Goal: Task Accomplishment & Management: Manage account settings

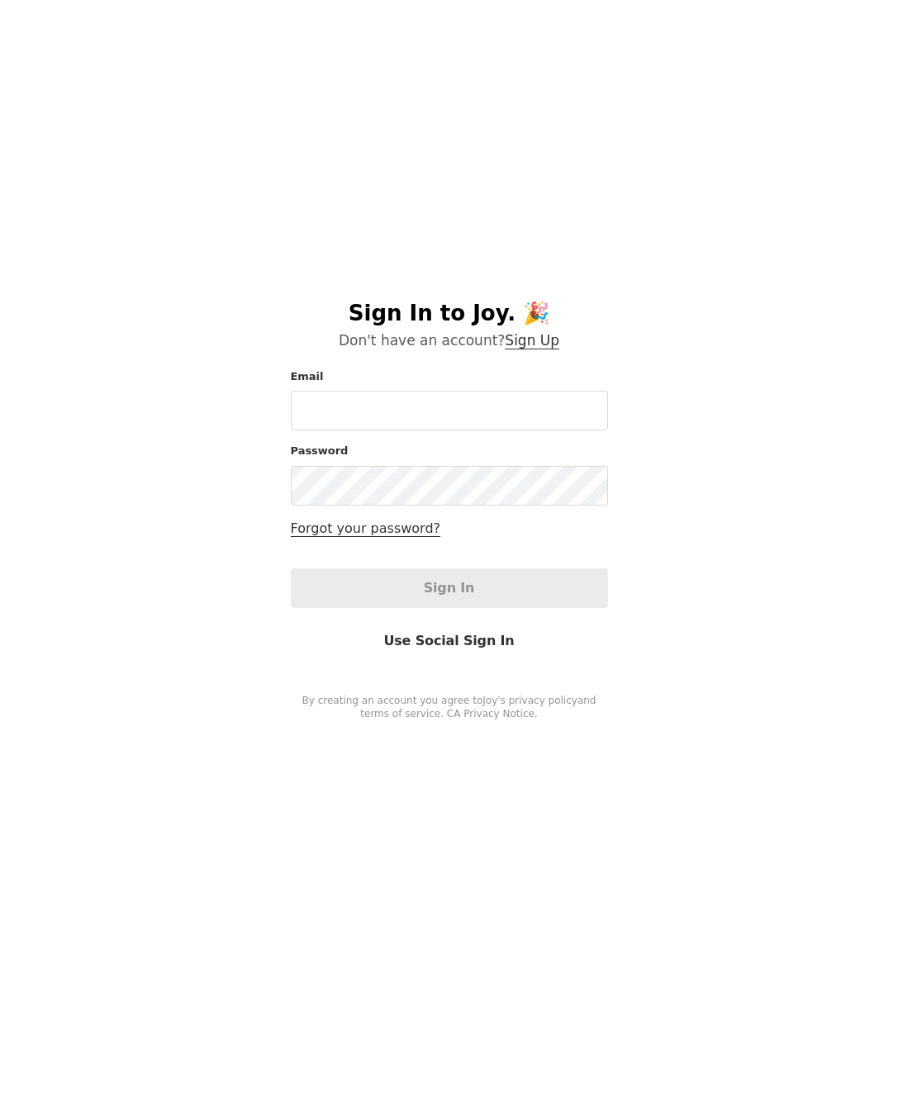
click at [456, 644] on link "Use Social Sign In" at bounding box center [449, 641] width 317 height 40
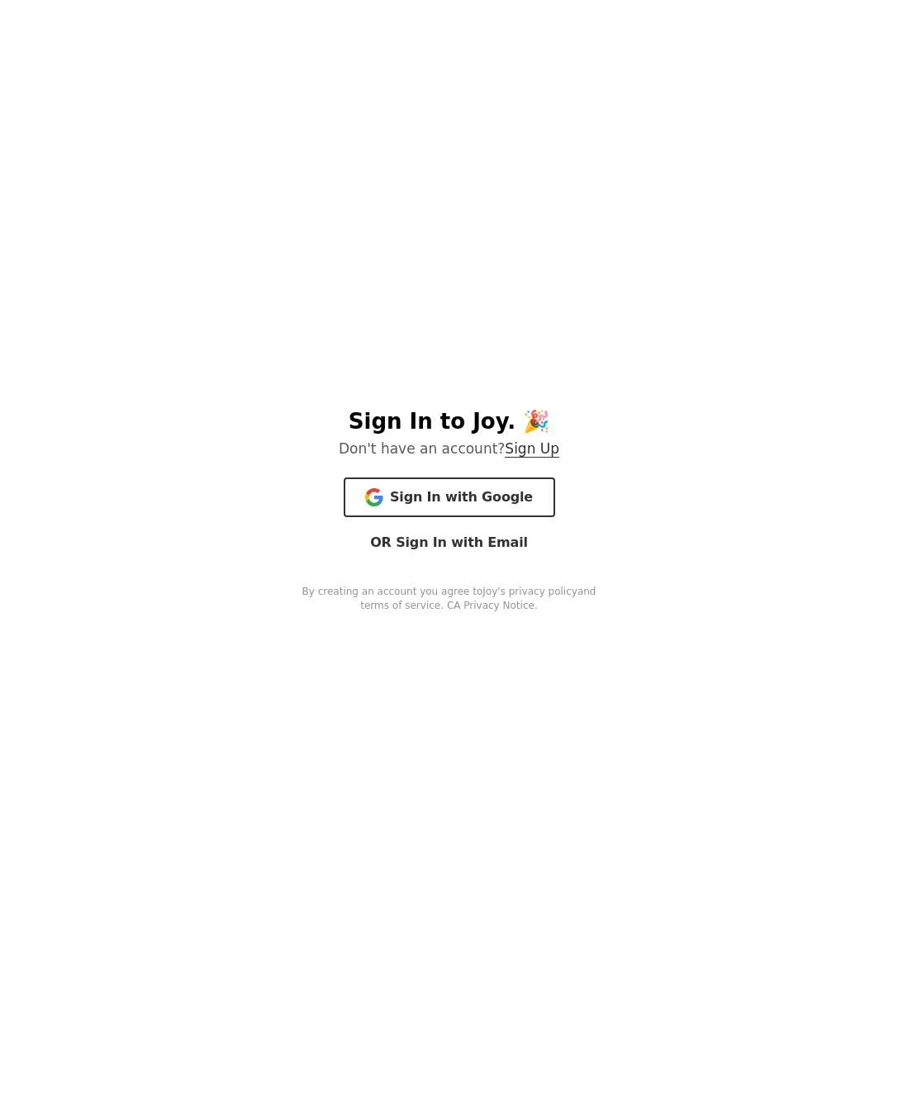
click at [451, 504] on span "Sign In with Google" at bounding box center [461, 497] width 143 height 18
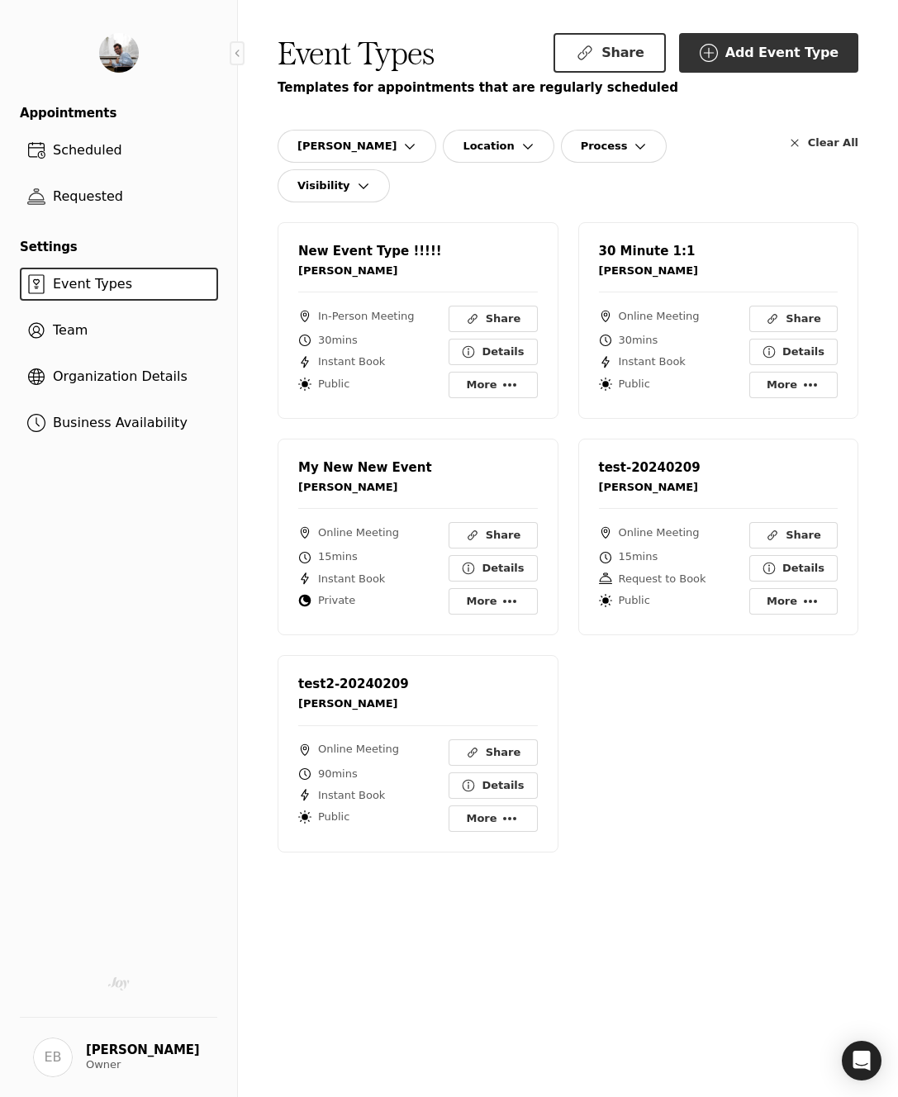
click at [96, 196] on span "Requested" at bounding box center [87, 196] width 83 height 16
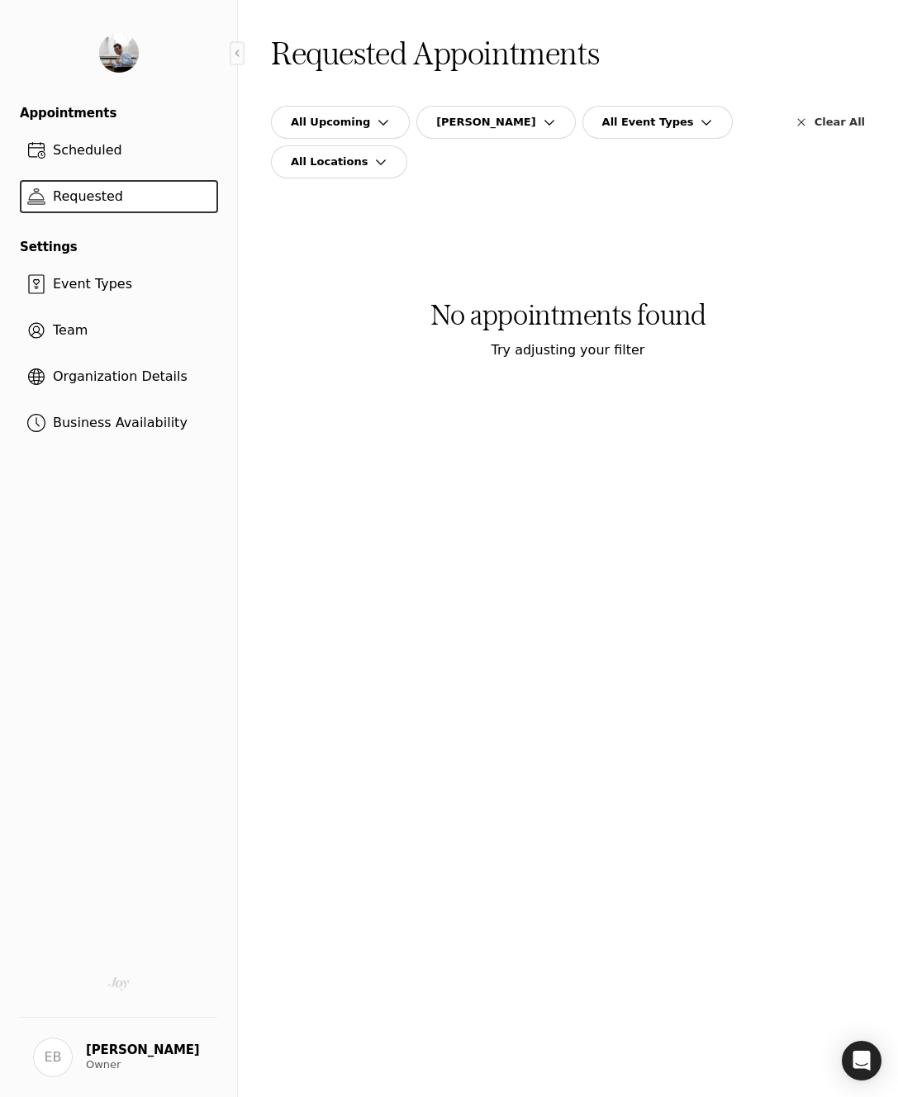
click at [342, 121] on span "All Upcoming" at bounding box center [330, 122] width 79 height 15
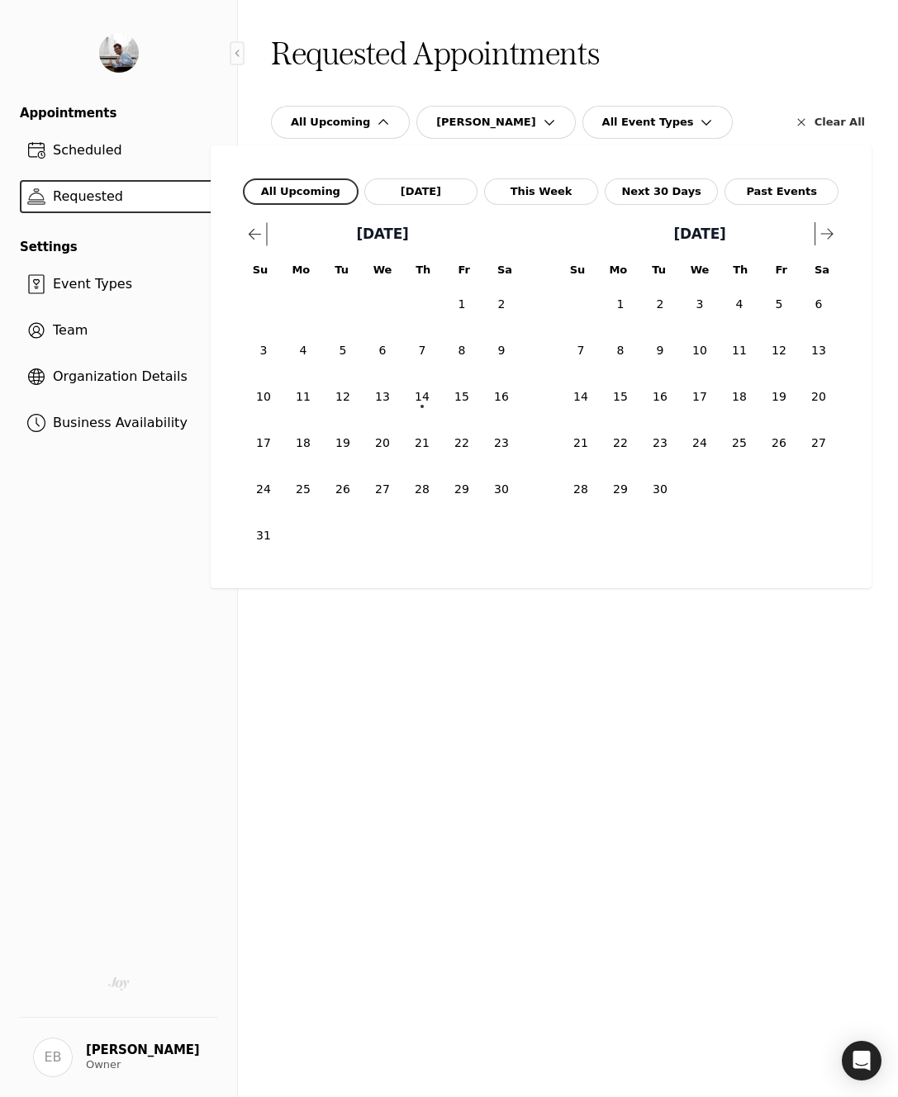
click at [778, 183] on button "Past Events" at bounding box center [782, 191] width 114 height 26
click at [721, 97] on div "Past Events Evan Breitsch All Event Types All Locations Clear All Filters" at bounding box center [568, 126] width 594 height 106
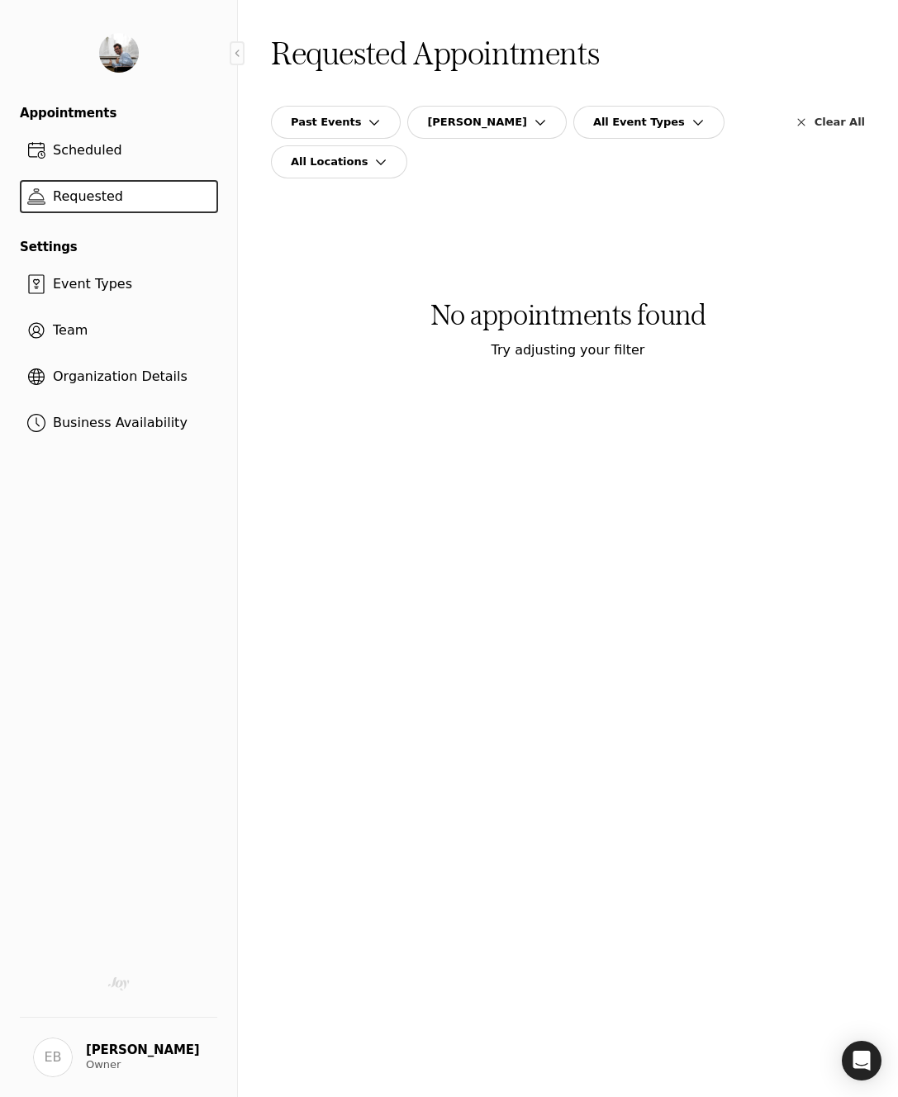
click at [617, 131] on button "All Event Types" at bounding box center [648, 122] width 151 height 33
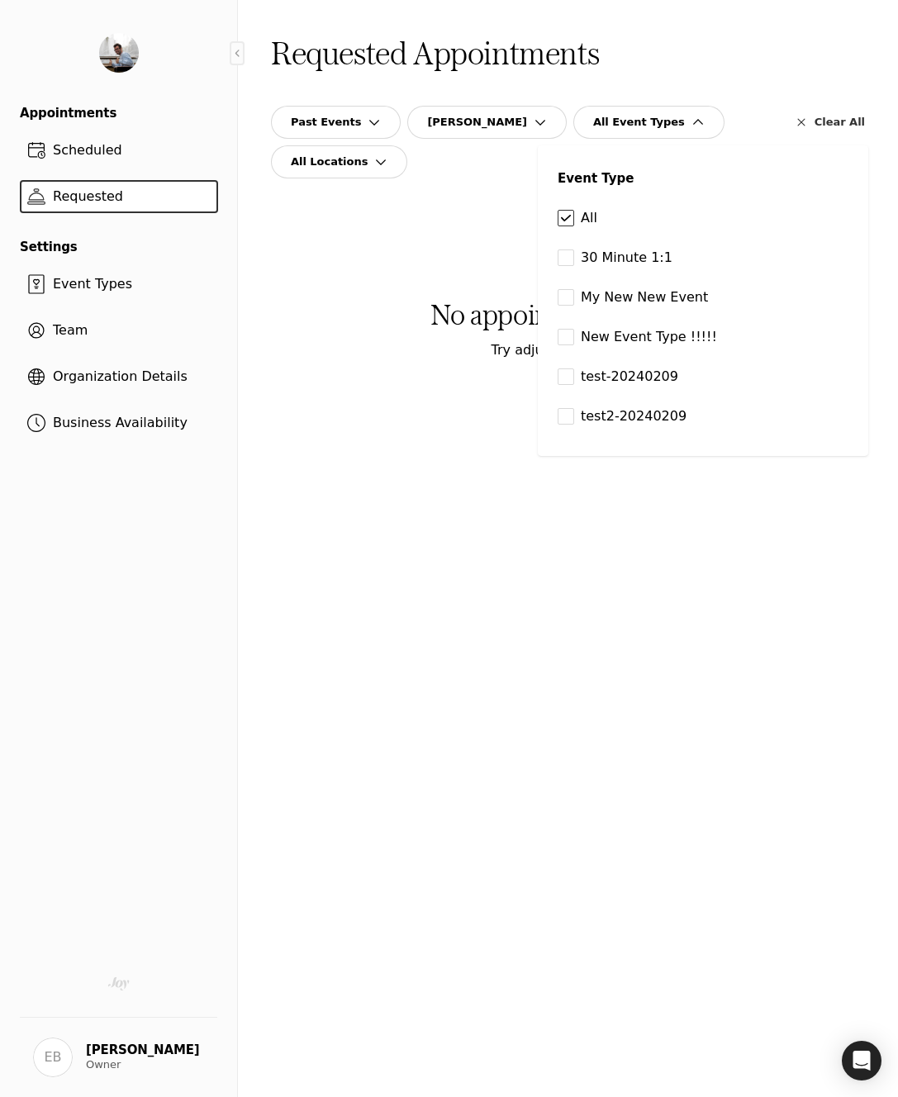
click at [617, 131] on button "All Event Types" at bounding box center [648, 122] width 151 height 33
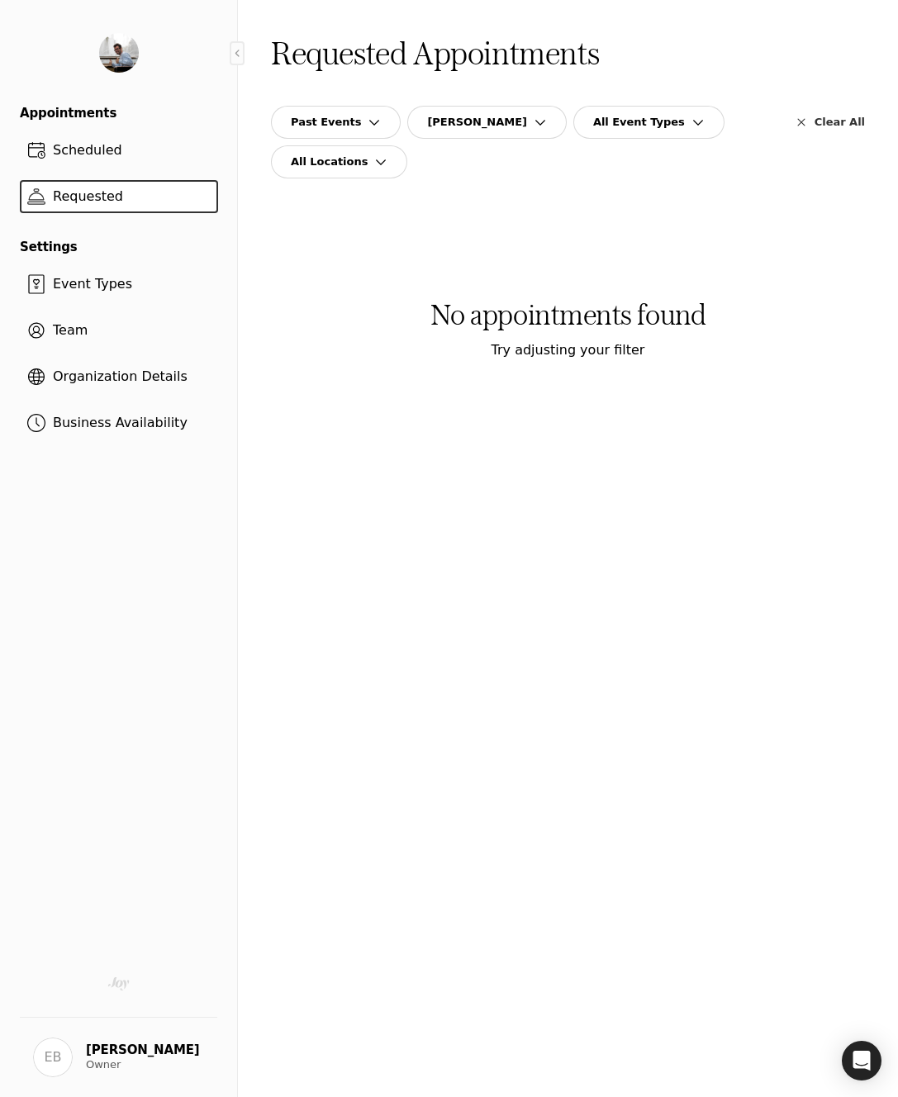
click at [122, 156] on span "Scheduled" at bounding box center [87, 150] width 83 height 16
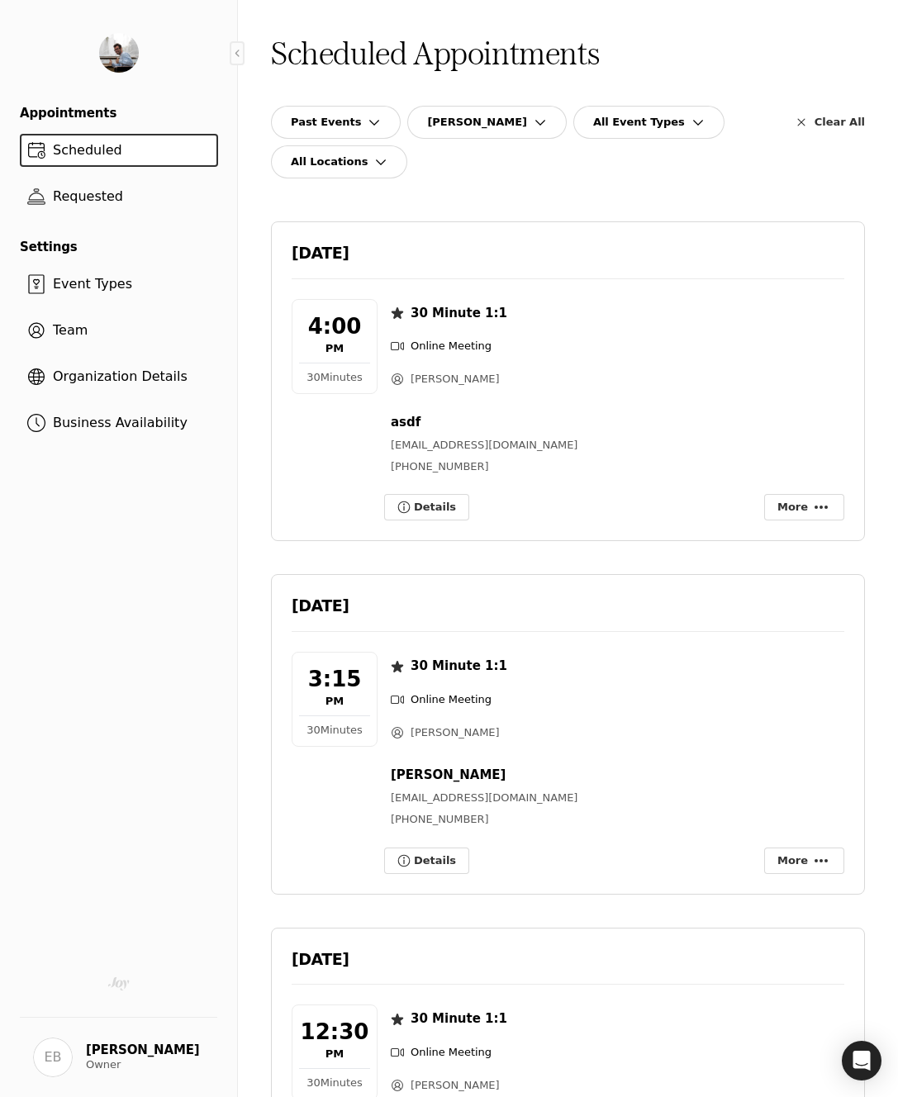
click at [428, 507] on button "Details" at bounding box center [426, 507] width 85 height 26
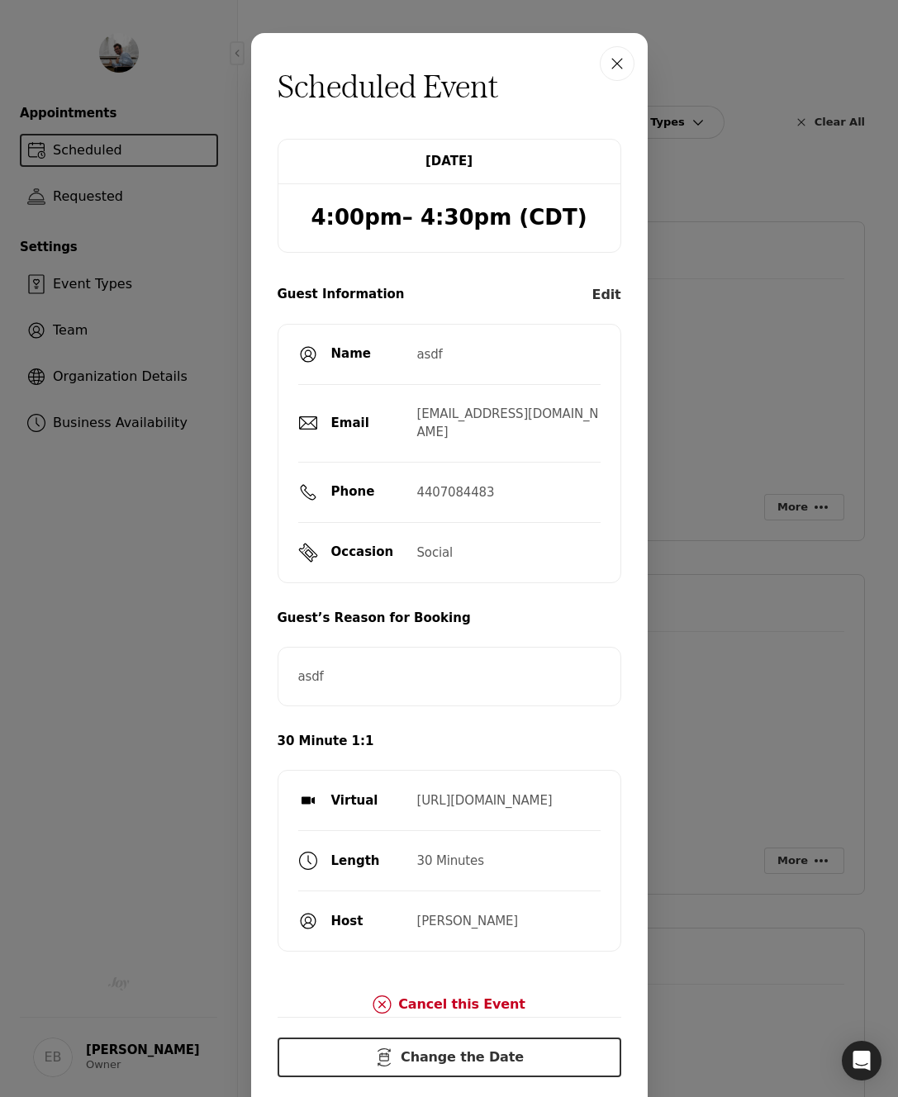
click at [604, 293] on link "Edit" at bounding box center [606, 295] width 29 height 18
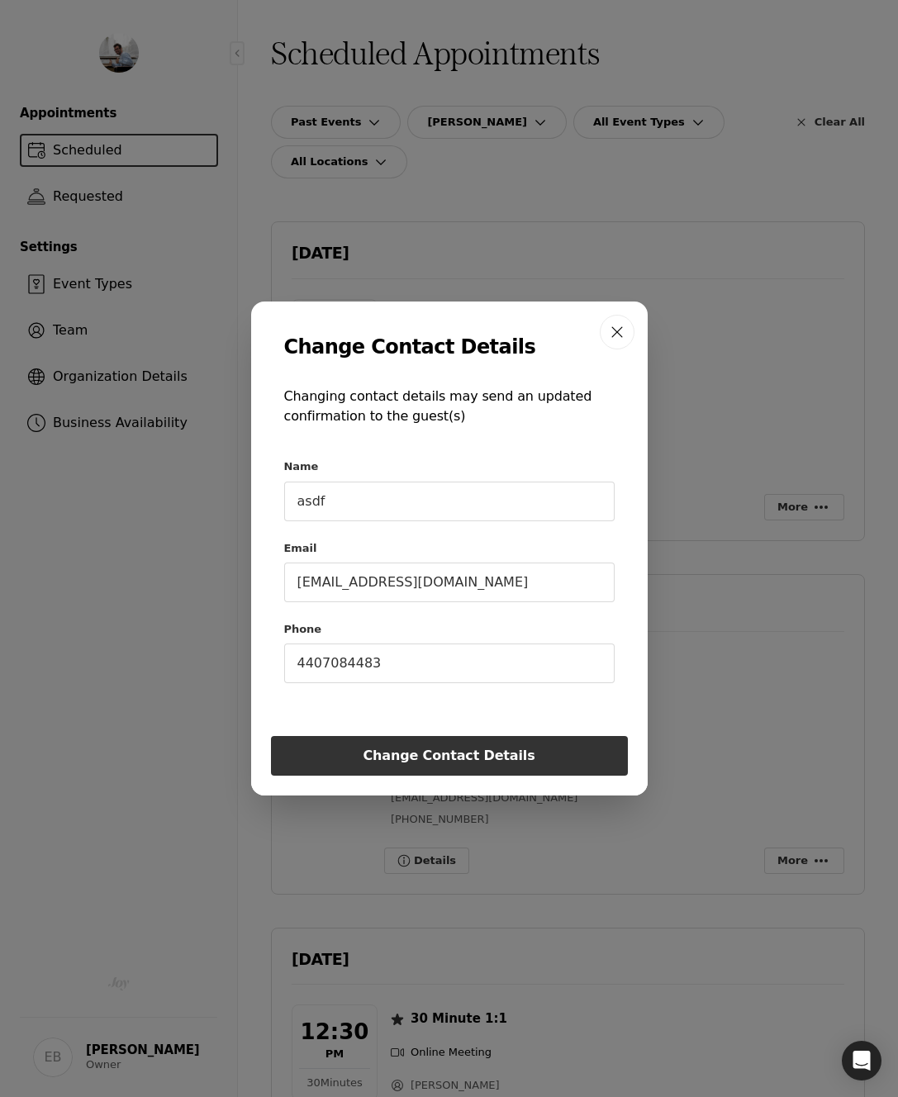
click at [611, 331] on icon "button" at bounding box center [617, 332] width 20 height 20
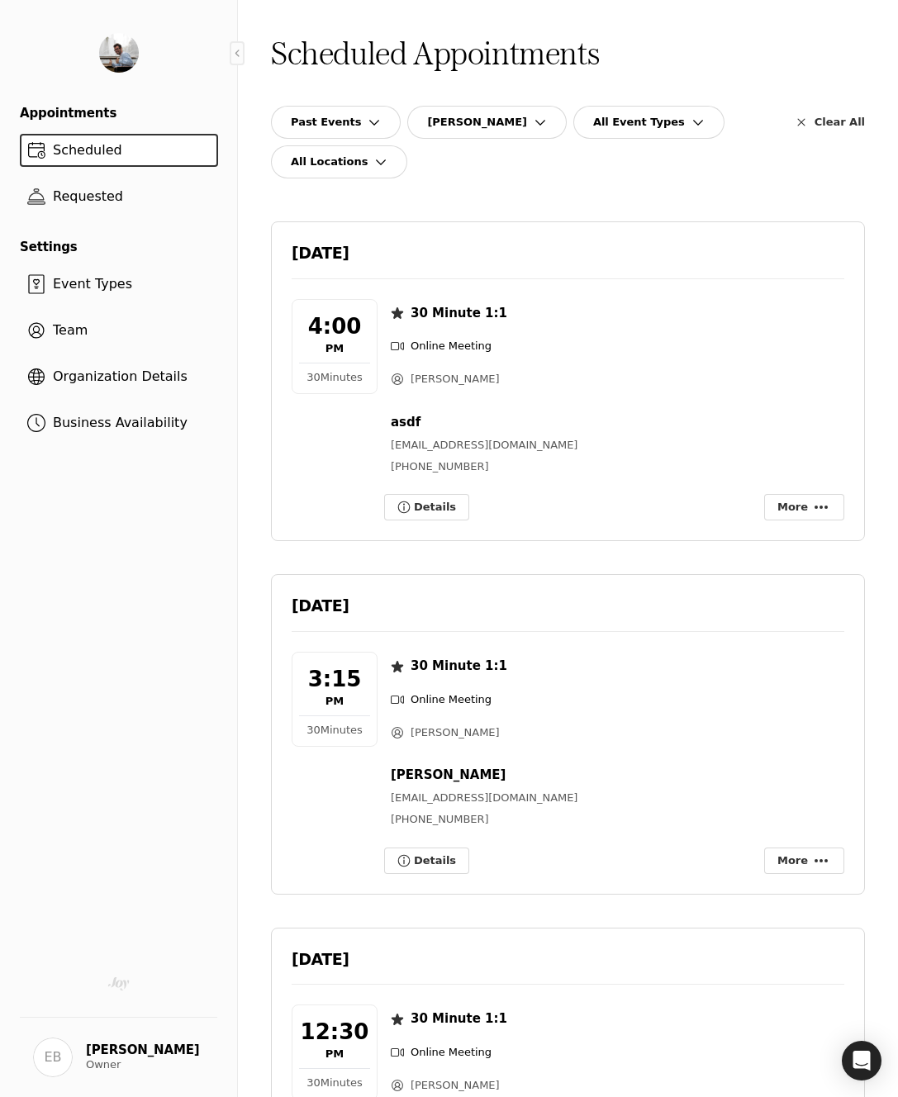
click at [59, 1054] on span "EB" at bounding box center [53, 1058] width 40 height 40
click at [50, 1063] on span "EB" at bounding box center [53, 1058] width 40 height 40
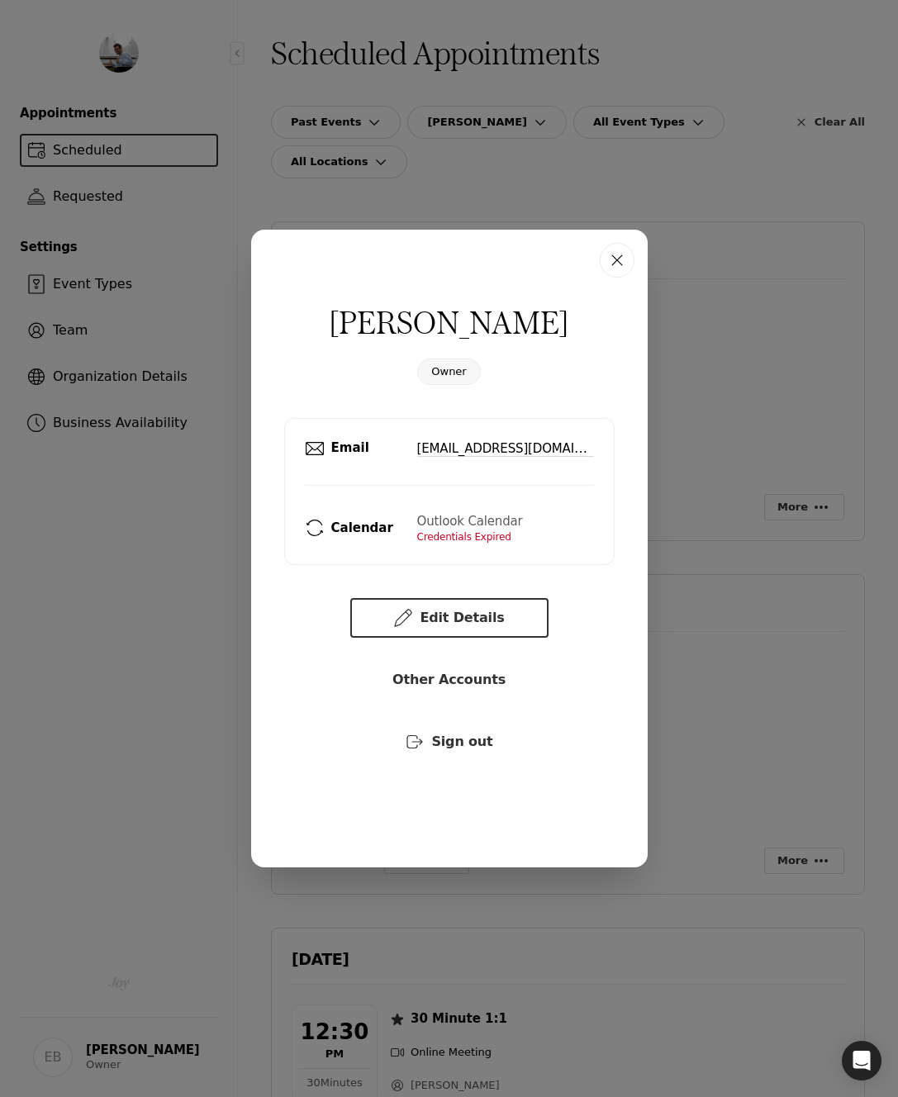
click at [117, 789] on div "Evan Breitsch Owner Email evan@withjoy.com Calendar Outlook Calendar Credential…" at bounding box center [449, 548] width 898 height 1097
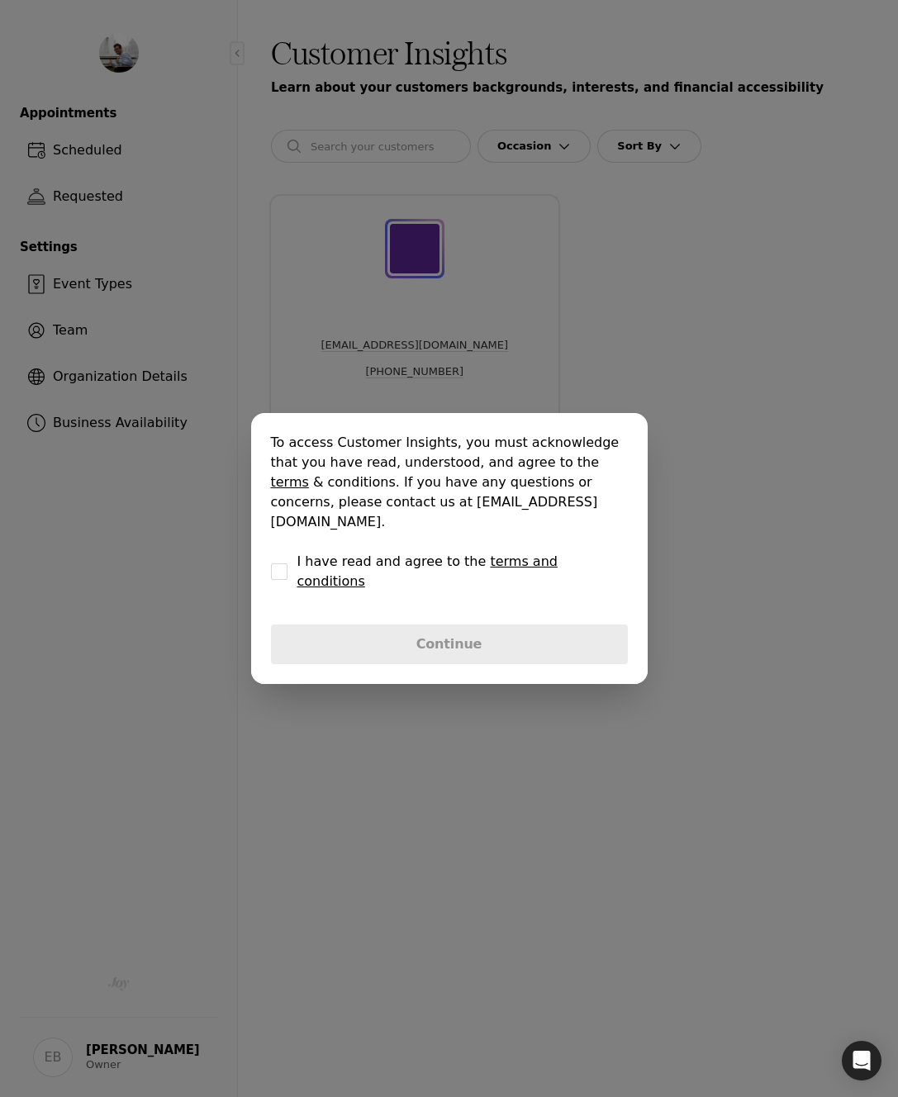
click at [280, 564] on button "I have read and agree to the terms and conditions" at bounding box center [279, 572] width 17 height 17
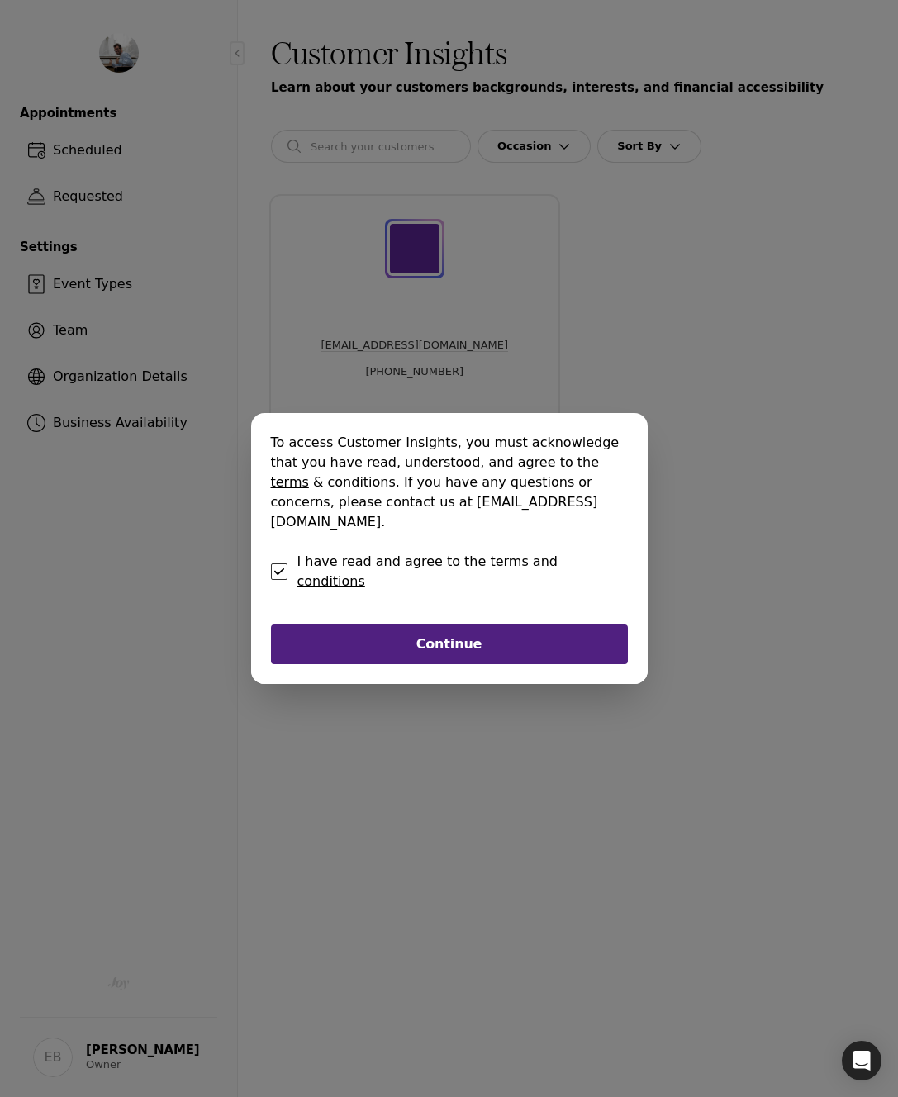
click at [397, 635] on button "Continue" at bounding box center [449, 645] width 357 height 40
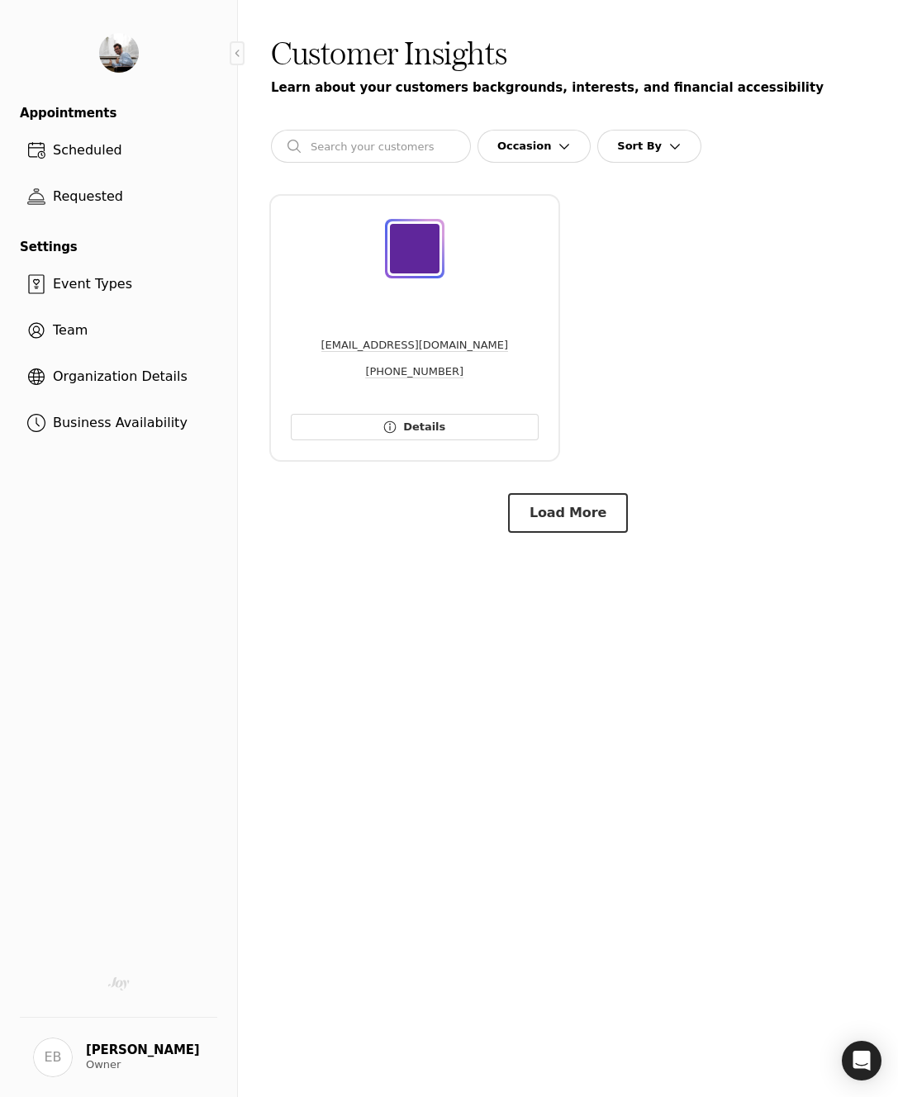
click at [423, 427] on link "Details" at bounding box center [415, 427] width 248 height 26
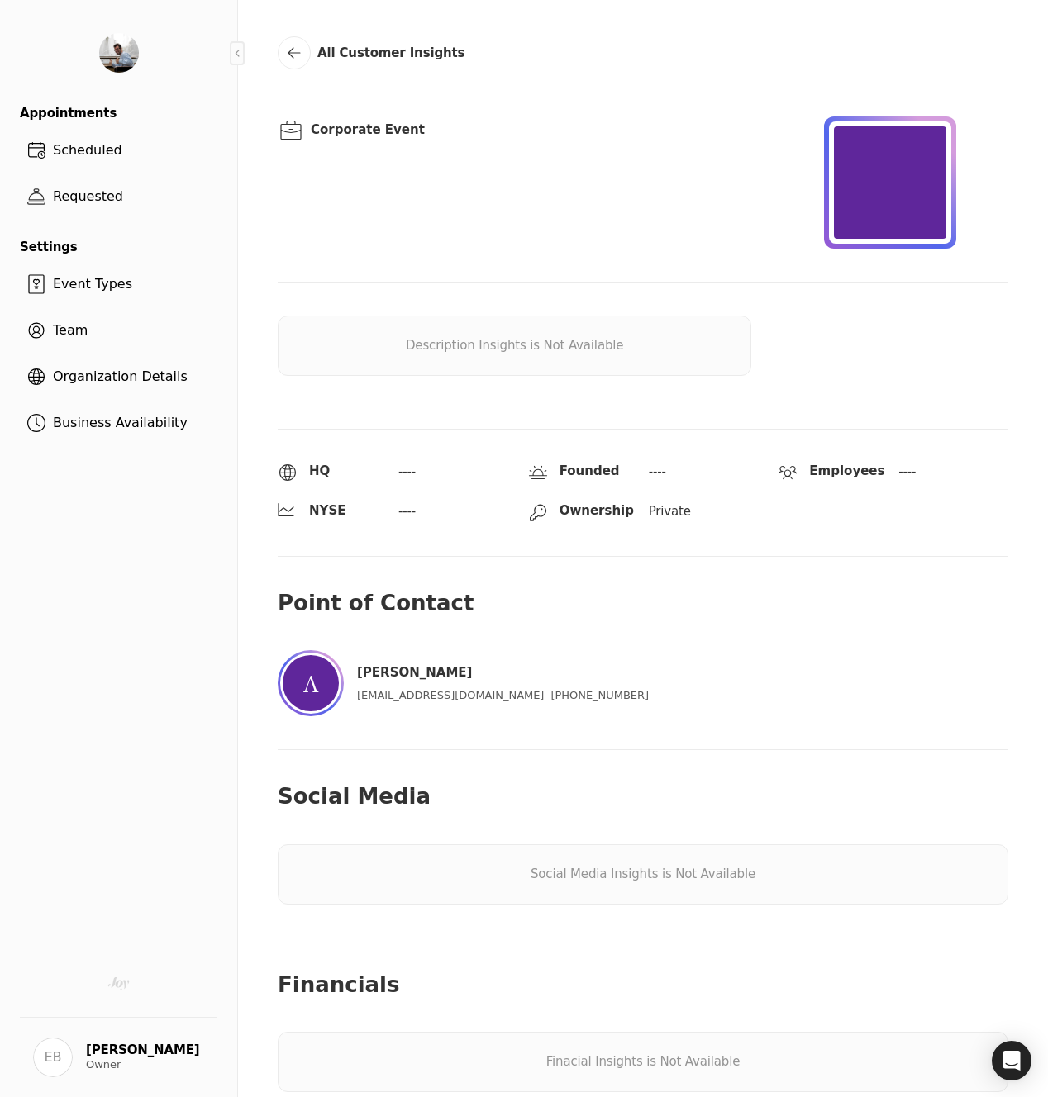
click at [296, 51] on icon at bounding box center [294, 53] width 20 height 20
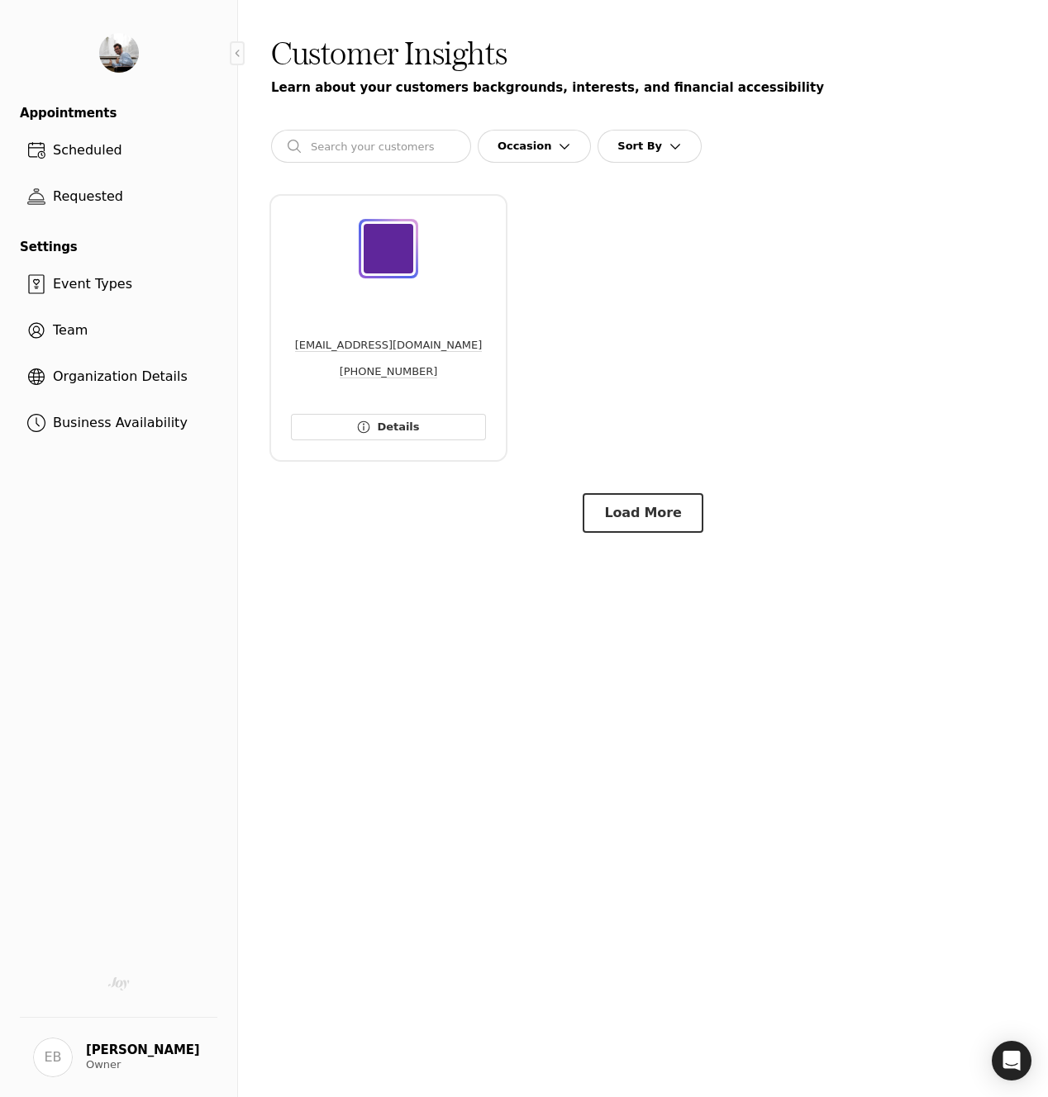
click at [523, 141] on span "Occasion" at bounding box center [524, 146] width 54 height 15
click at [619, 149] on span "Sort By" at bounding box center [639, 146] width 45 height 15
click at [511, 160] on button "Occasion" at bounding box center [534, 146] width 113 height 33
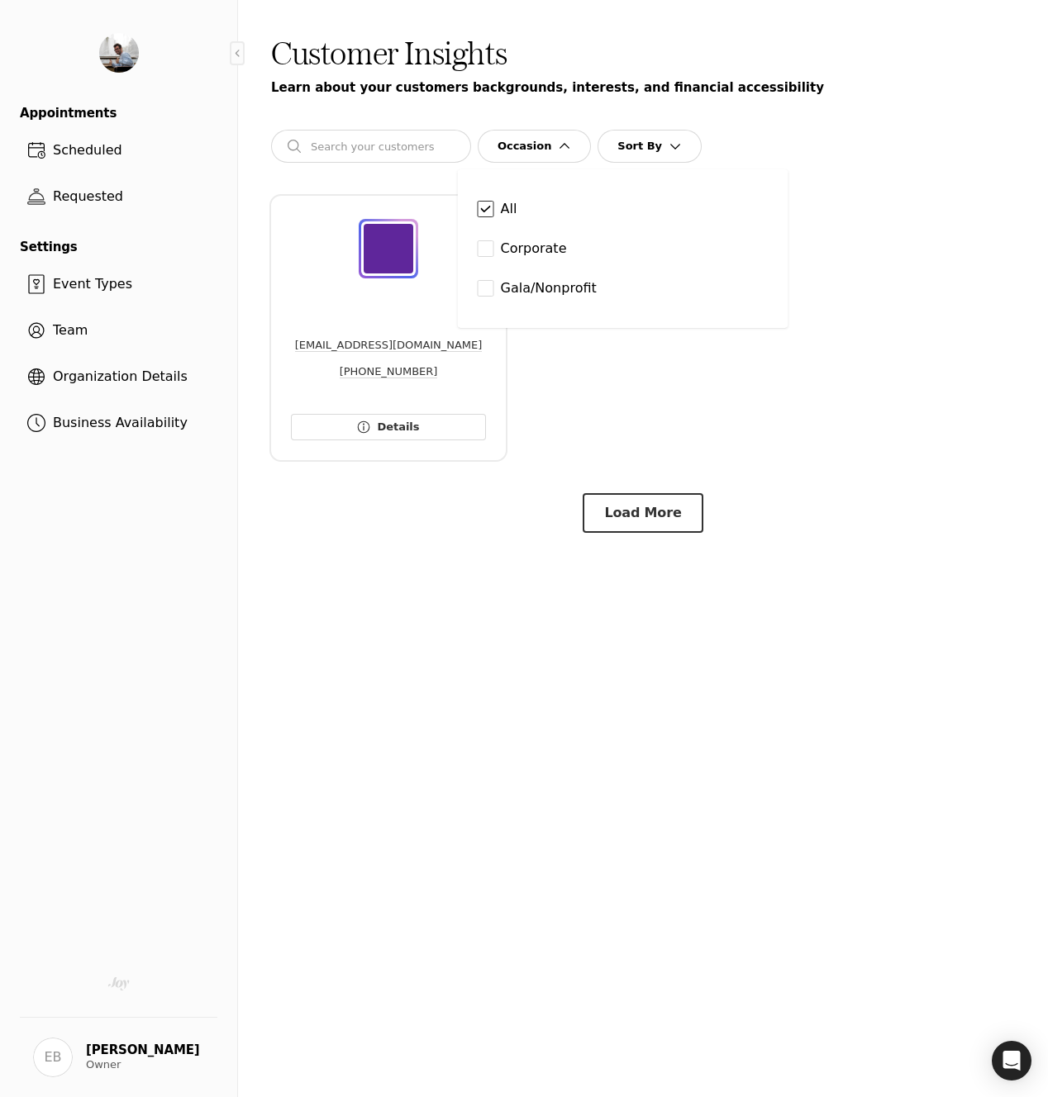
click at [511, 160] on button "Occasion" at bounding box center [534, 146] width 113 height 33
click at [641, 524] on button "Load More" at bounding box center [643, 513] width 120 height 40
click at [87, 283] on span "Event Types" at bounding box center [92, 284] width 93 height 16
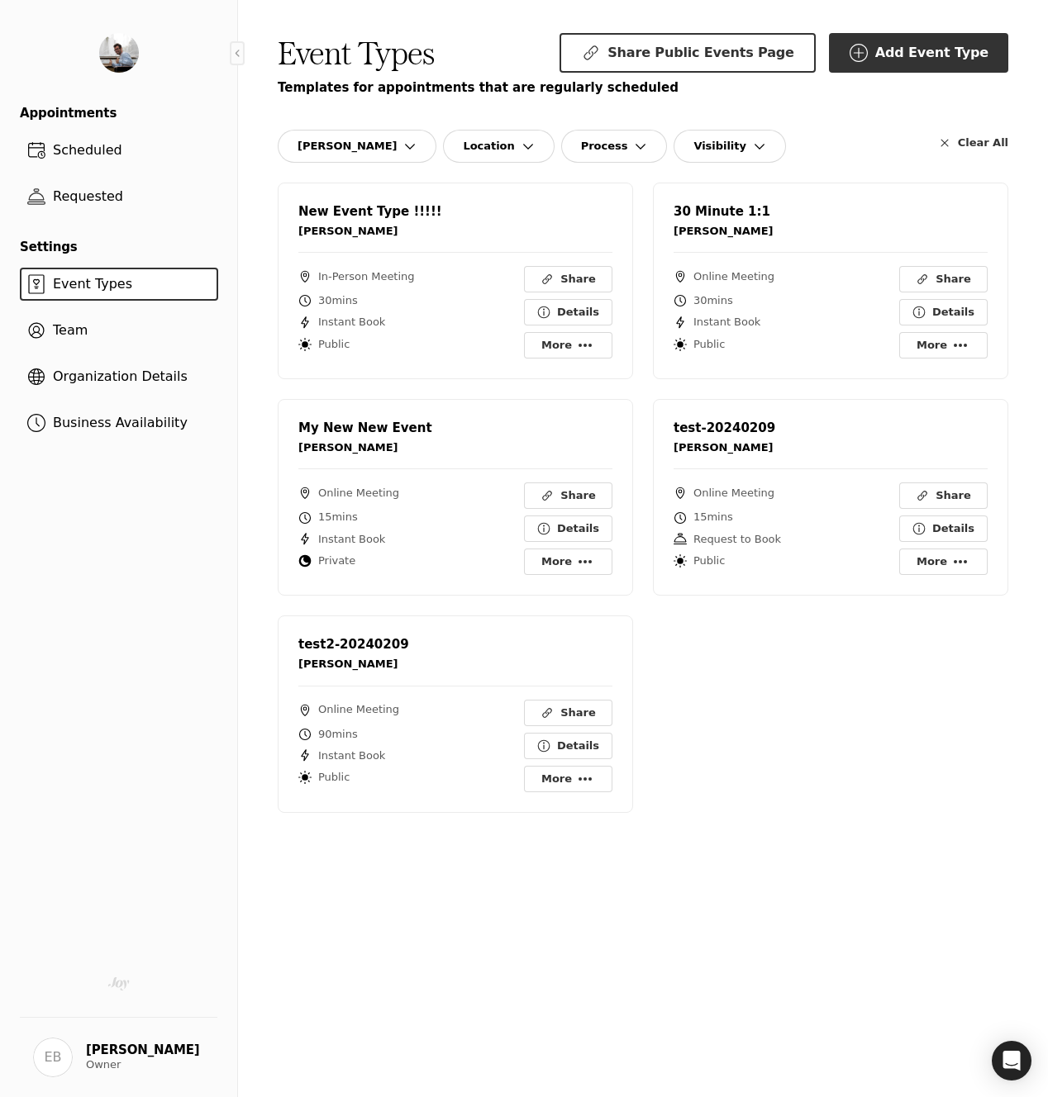
click at [109, 159] on span "Scheduled" at bounding box center [87, 150] width 83 height 20
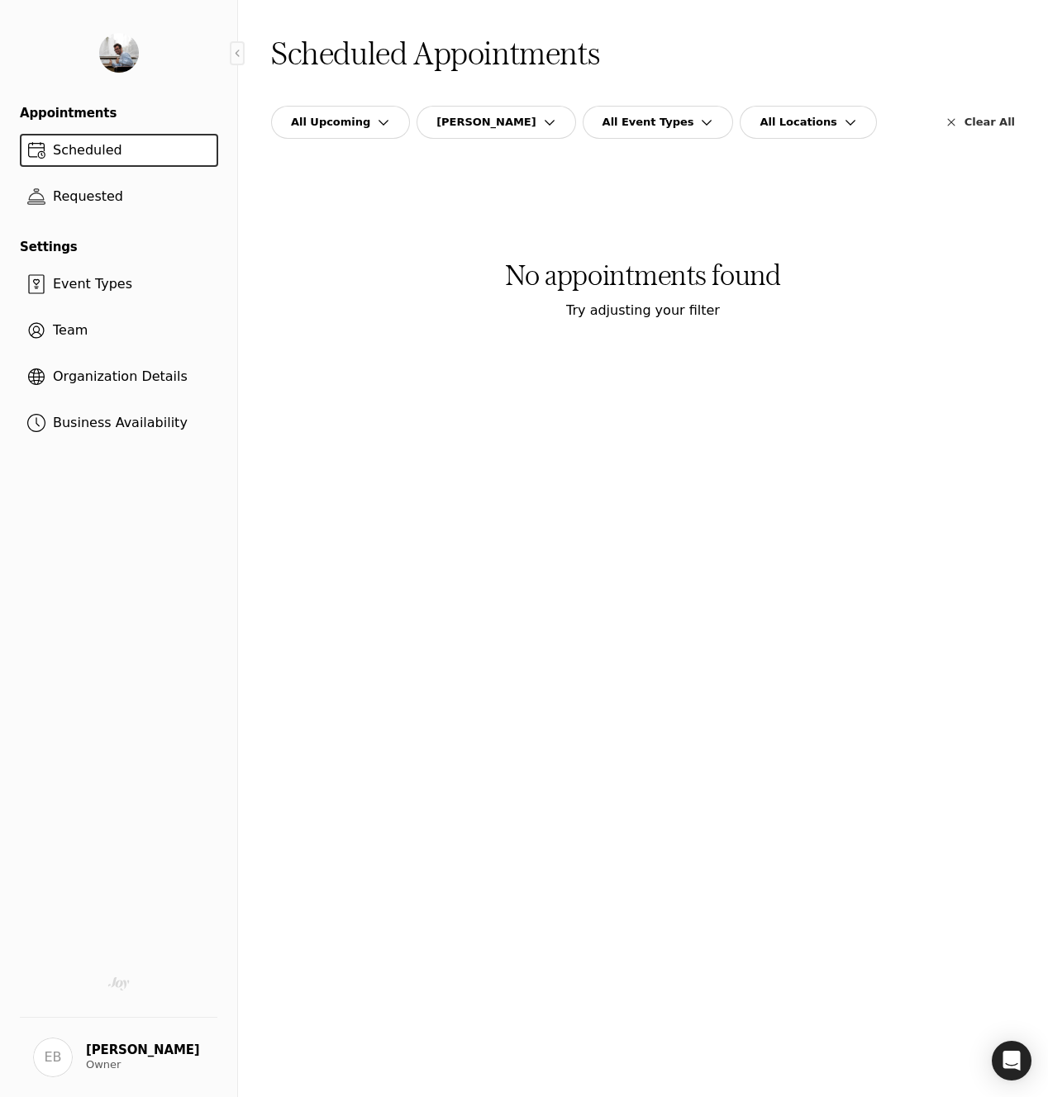
click at [104, 195] on span "Requested" at bounding box center [87, 196] width 83 height 16
click at [121, 153] on span "Scheduled" at bounding box center [87, 150] width 83 height 16
click at [363, 117] on button "All Upcoming" at bounding box center [340, 122] width 139 height 33
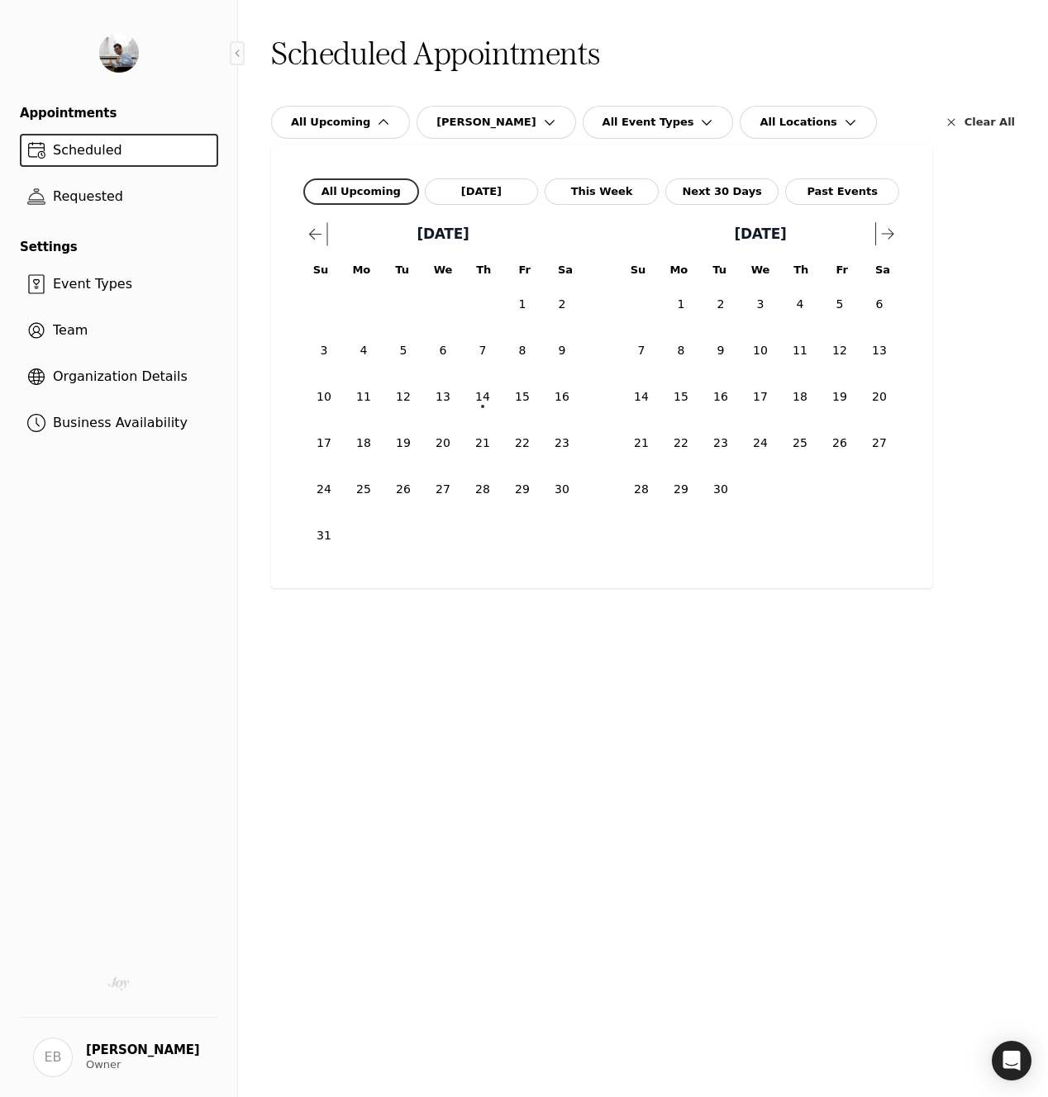
click at [849, 199] on button "Past Events" at bounding box center [842, 191] width 114 height 26
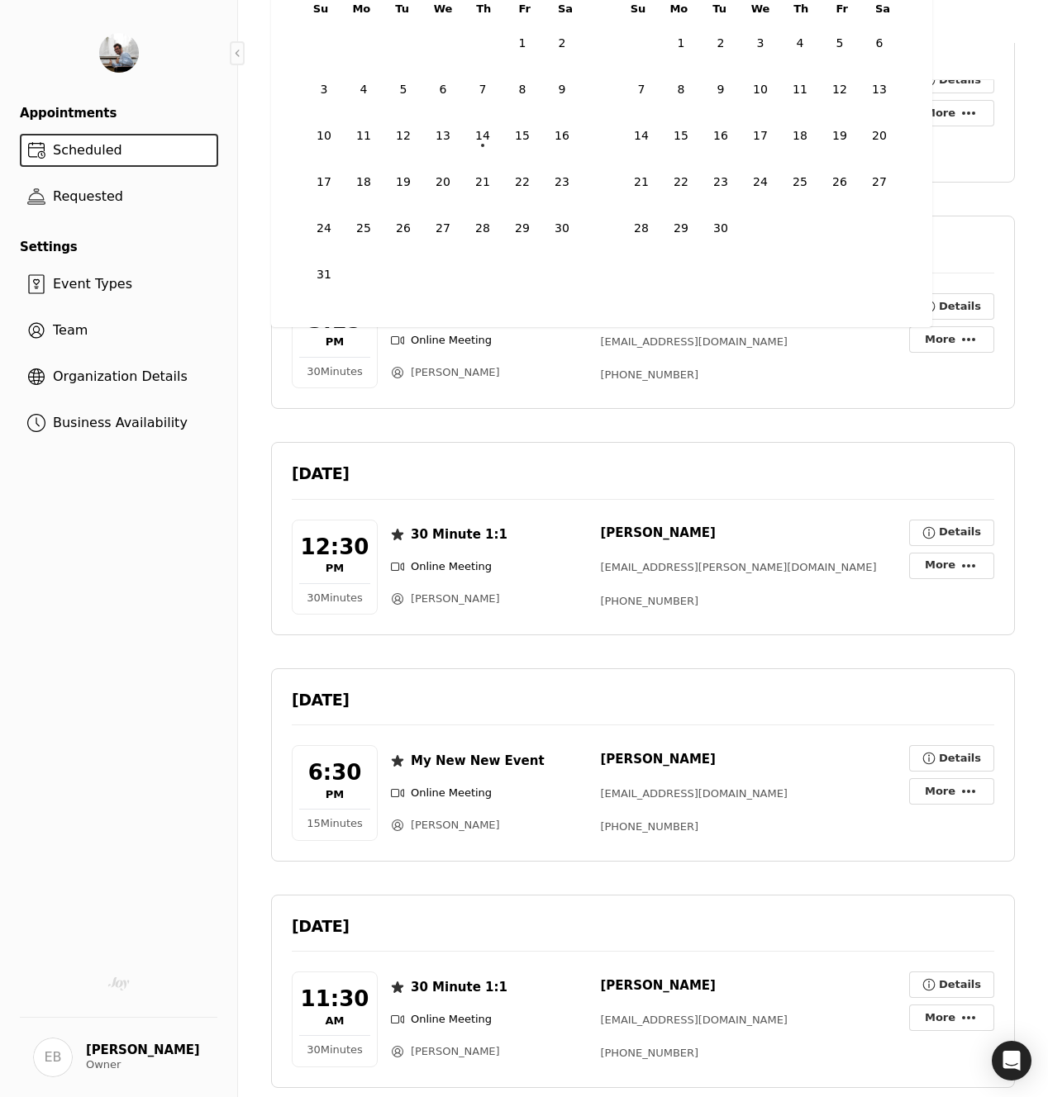
scroll to position [352, 0]
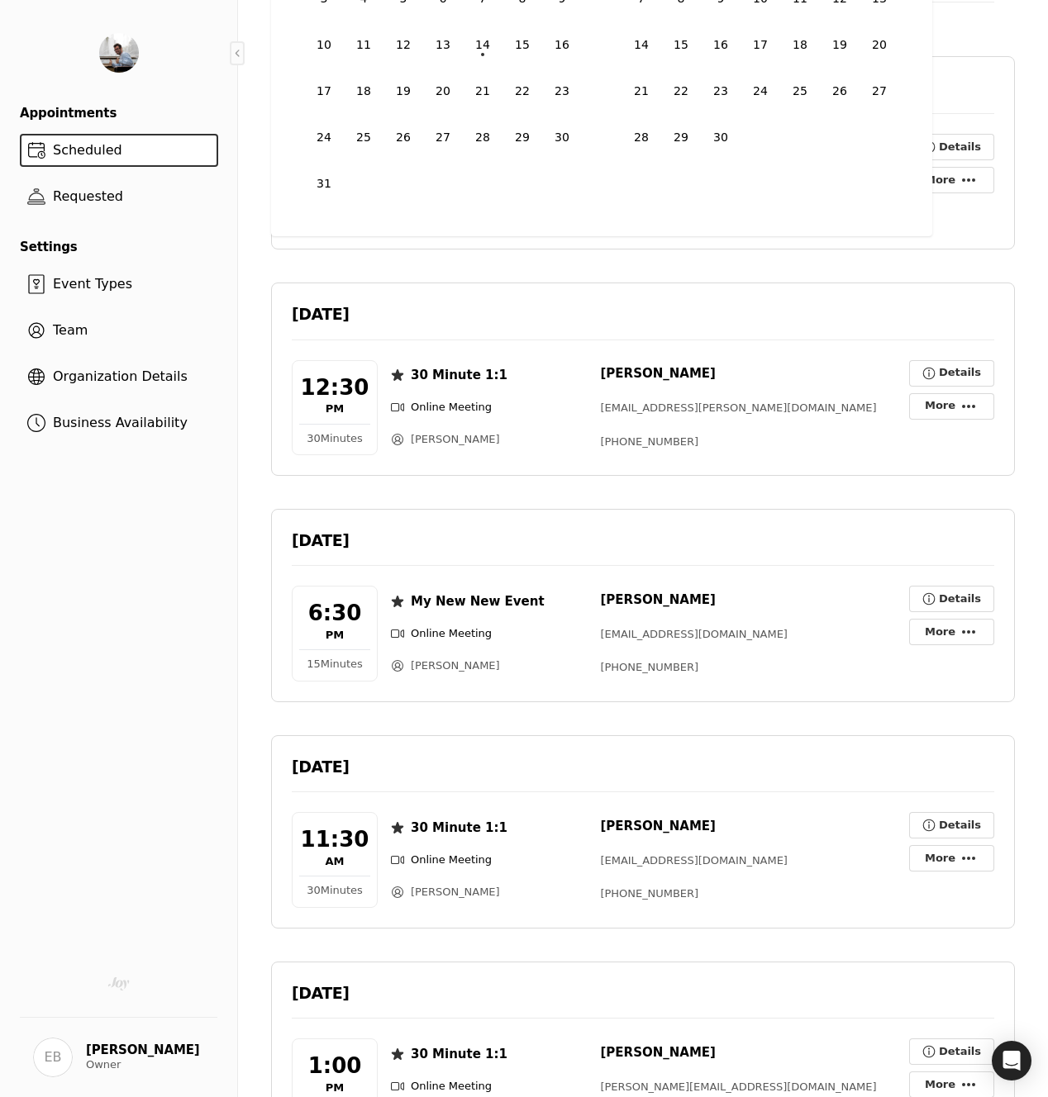
click at [897, 598] on button "Details" at bounding box center [951, 599] width 85 height 26
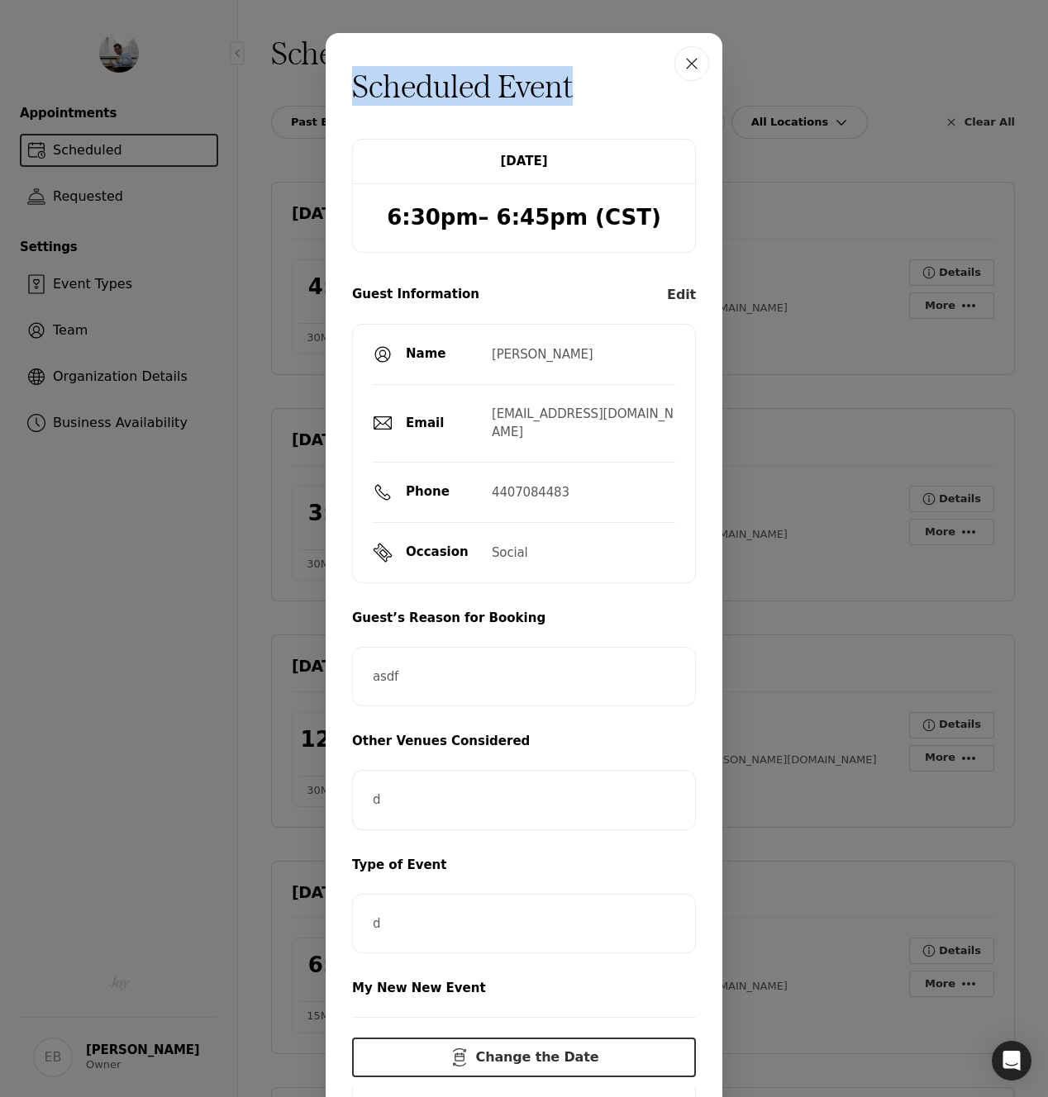
drag, startPoint x: 590, startPoint y: 87, endPoint x: 350, endPoint y: 83, distance: 240.5
click at [352, 83] on h1 "Scheduled Event" at bounding box center [524, 86] width 344 height 40
copy h1 "Scheduled Event"
